Goal: Task Accomplishment & Management: Use online tool/utility

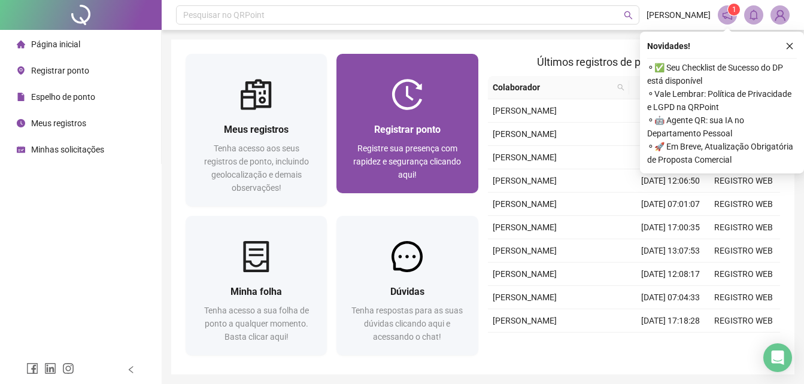
click at [421, 105] on img at bounding box center [406, 94] width 31 height 31
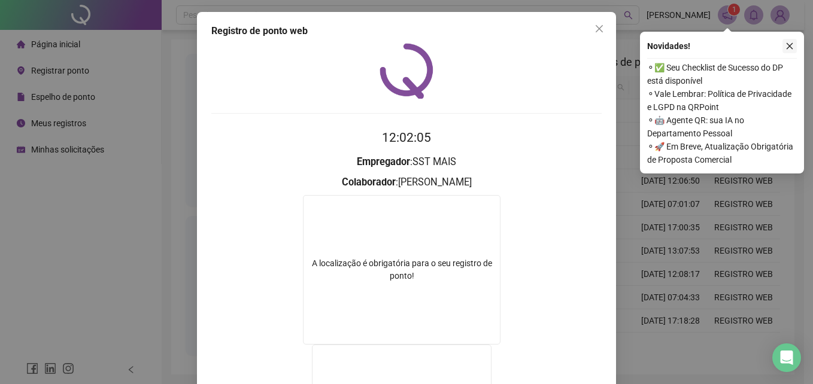
drag, startPoint x: 789, startPoint y: 47, endPoint x: 613, endPoint y: 92, distance: 181.1
click at [789, 47] on icon "close" at bounding box center [789, 46] width 7 height 7
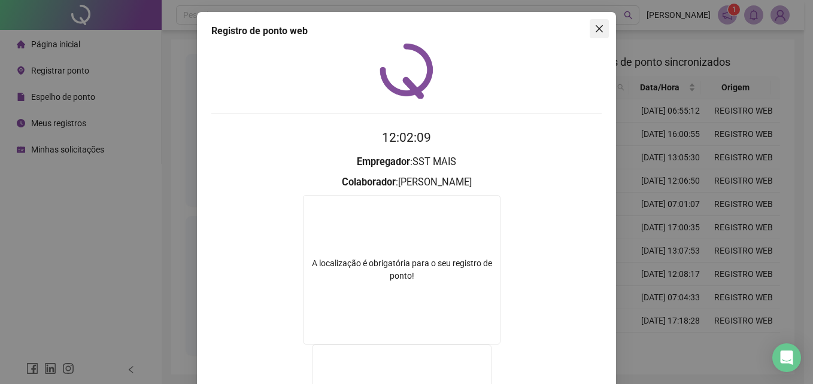
click at [594, 31] on icon "close" at bounding box center [599, 29] width 10 height 10
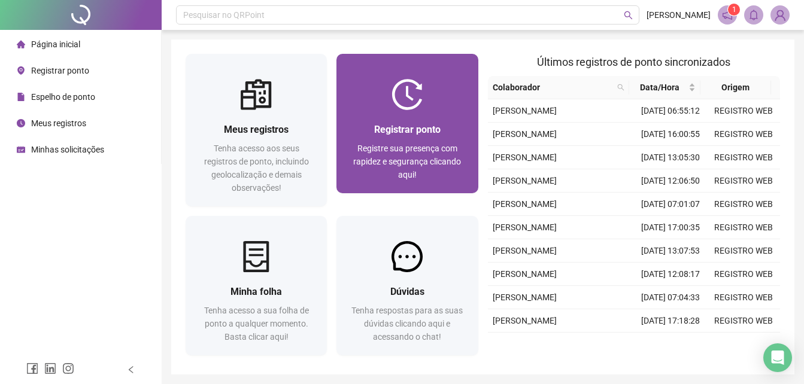
click at [434, 136] on div "Registrar ponto" at bounding box center [407, 129] width 113 height 15
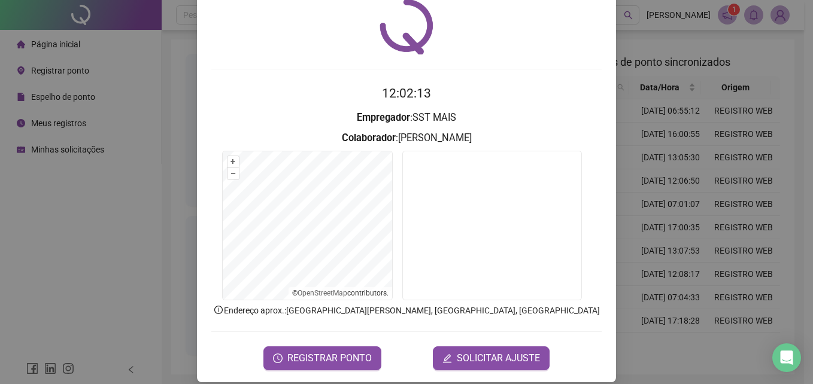
scroll to position [57, 0]
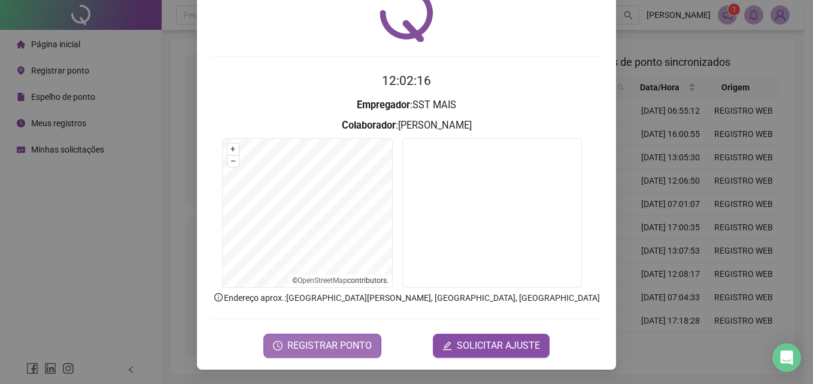
click at [335, 345] on span "REGISTRAR PONTO" at bounding box center [329, 346] width 84 height 14
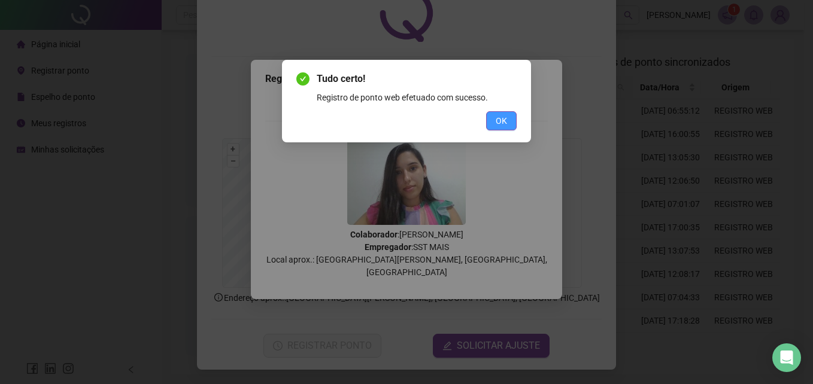
drag, startPoint x: 498, startPoint y: 117, endPoint x: 504, endPoint y: 130, distance: 14.2
click at [499, 123] on span "OK" at bounding box center [501, 120] width 11 height 13
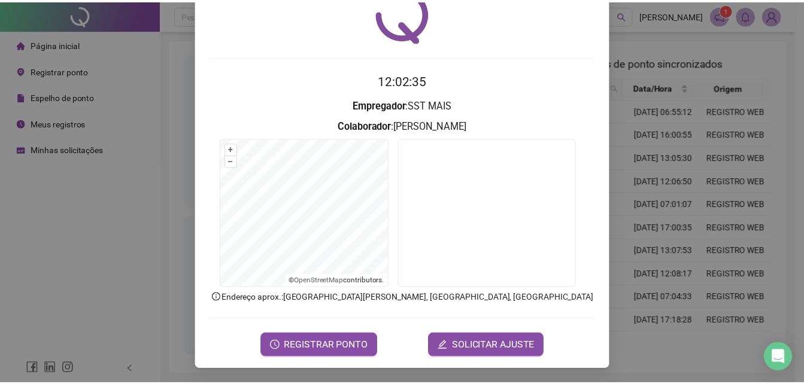
scroll to position [0, 0]
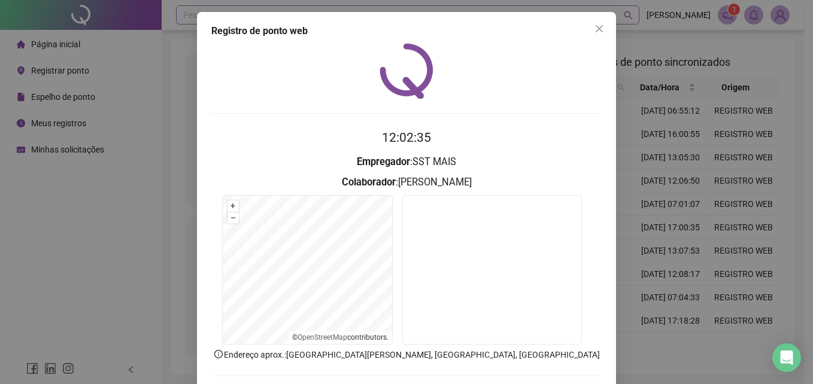
drag, startPoint x: 593, startPoint y: 31, endPoint x: 531, endPoint y: 13, distance: 64.9
click at [594, 31] on icon "close" at bounding box center [599, 29] width 10 height 10
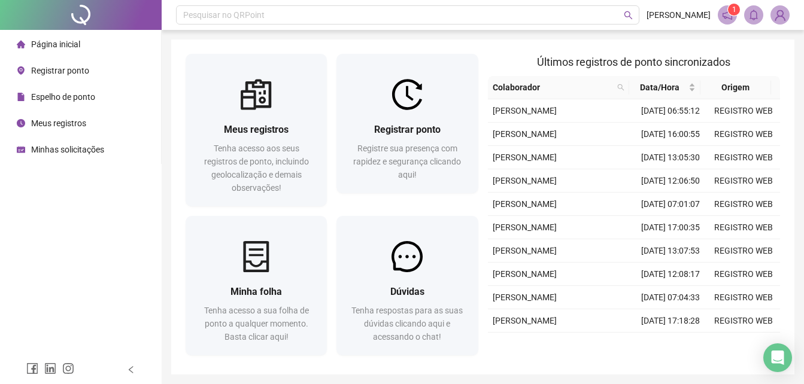
drag, startPoint x: 276, startPoint y: 142, endPoint x: 95, endPoint y: 74, distance: 193.0
click at [274, 141] on div "Meus registros Tenha acesso aos seus registros de ponto, incluindo geolocalizaç…" at bounding box center [256, 158] width 113 height 72
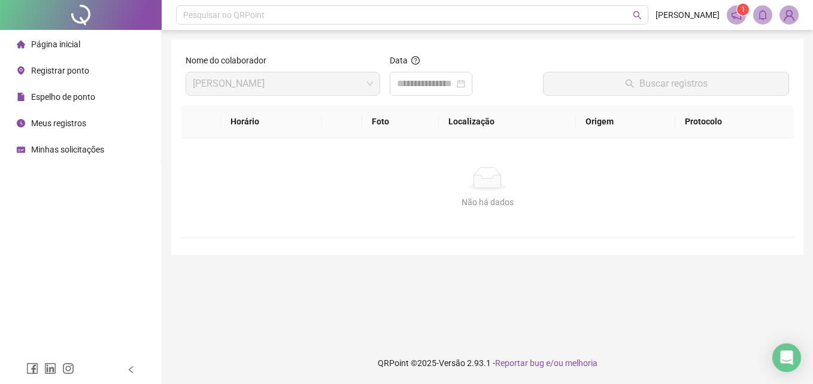
click at [19, 45] on icon "home" at bounding box center [21, 44] width 8 height 8
